Goal: Check status: Check status

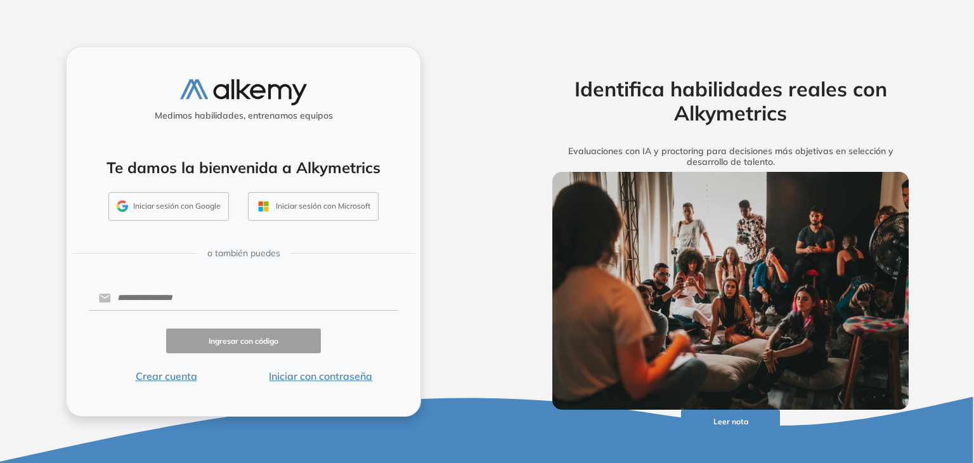
click at [144, 218] on button "Iniciar sesión con Google" at bounding box center [168, 206] width 121 height 29
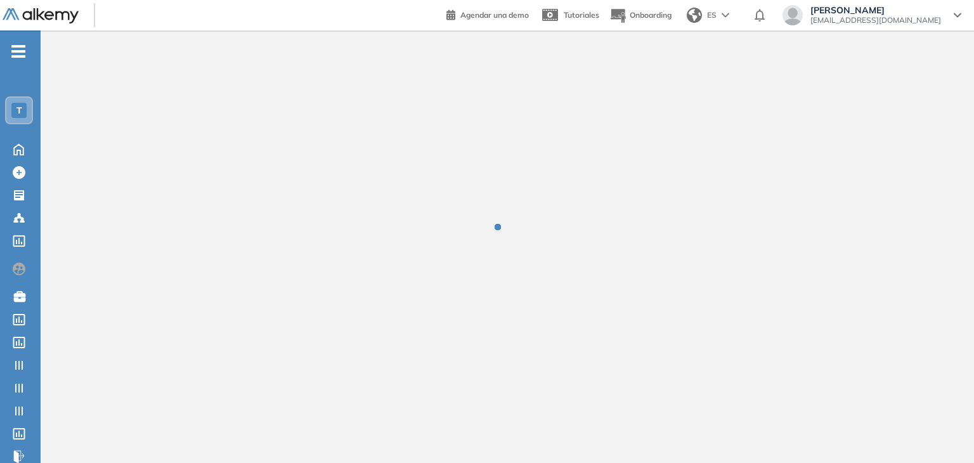
click at [13, 53] on span "-" at bounding box center [18, 50] width 14 height 10
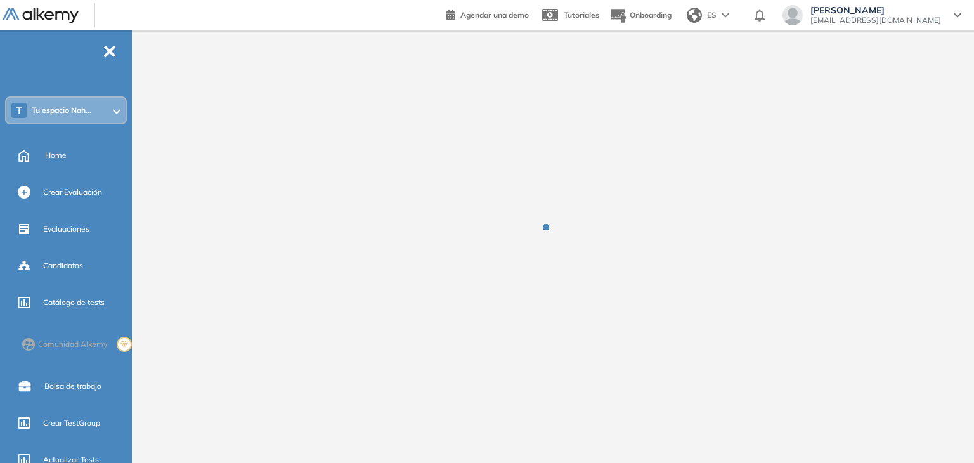
click at [108, 115] on div "T Tu espacio Nah..." at bounding box center [65, 110] width 119 height 25
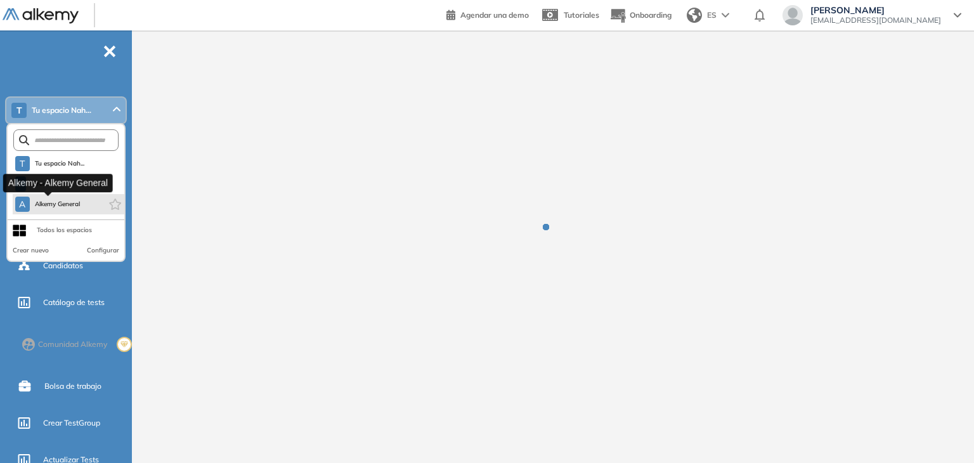
click at [63, 199] on span "Alkemy General" at bounding box center [58, 204] width 46 height 10
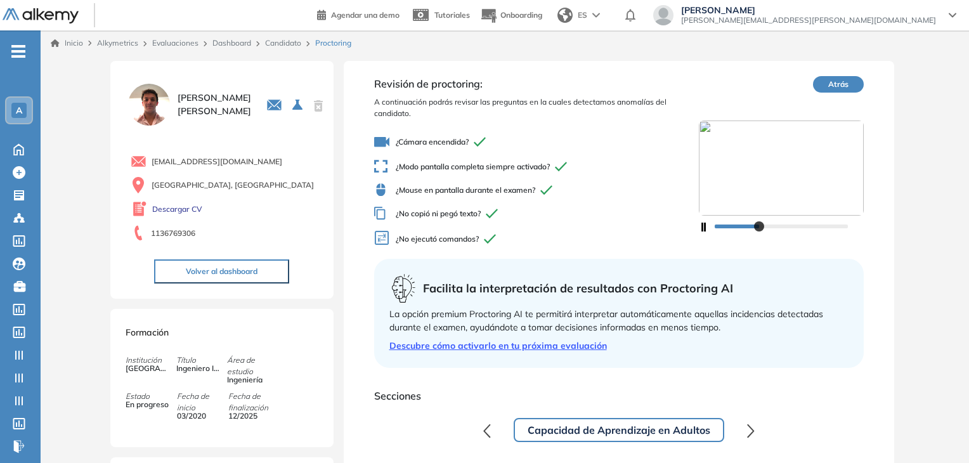
click at [617, 212] on span "¿No copió ni pegó texto?" at bounding box center [536, 213] width 325 height 13
click at [701, 225] on icon "button" at bounding box center [702, 227] width 7 height 9
